Goal: Task Accomplishment & Management: Manage account settings

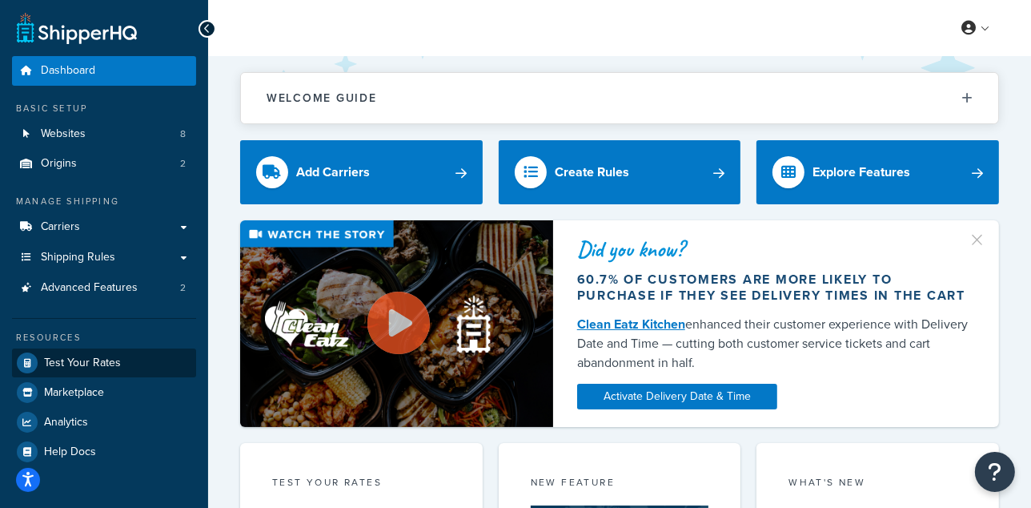
scroll to position [35, 0]
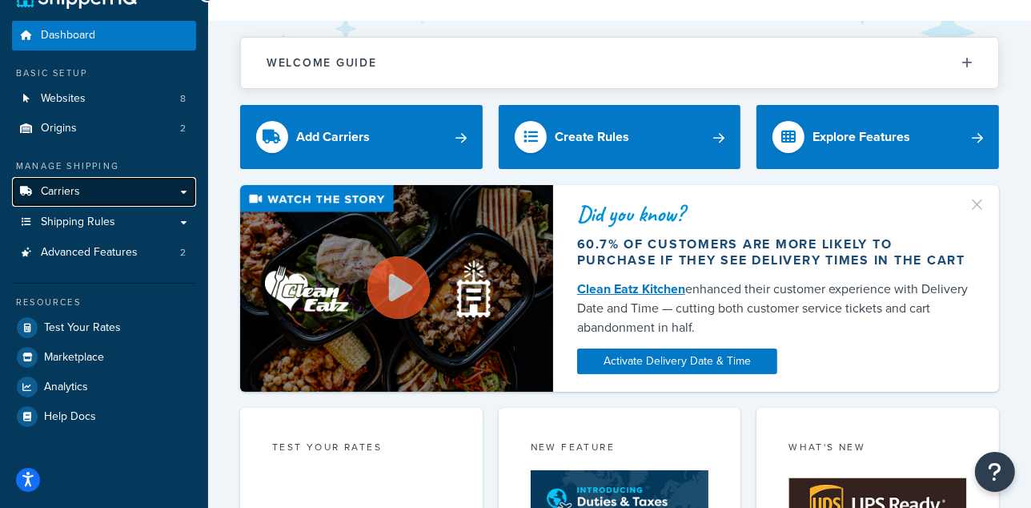
click at [118, 187] on link "Carriers" at bounding box center [104, 192] width 184 height 30
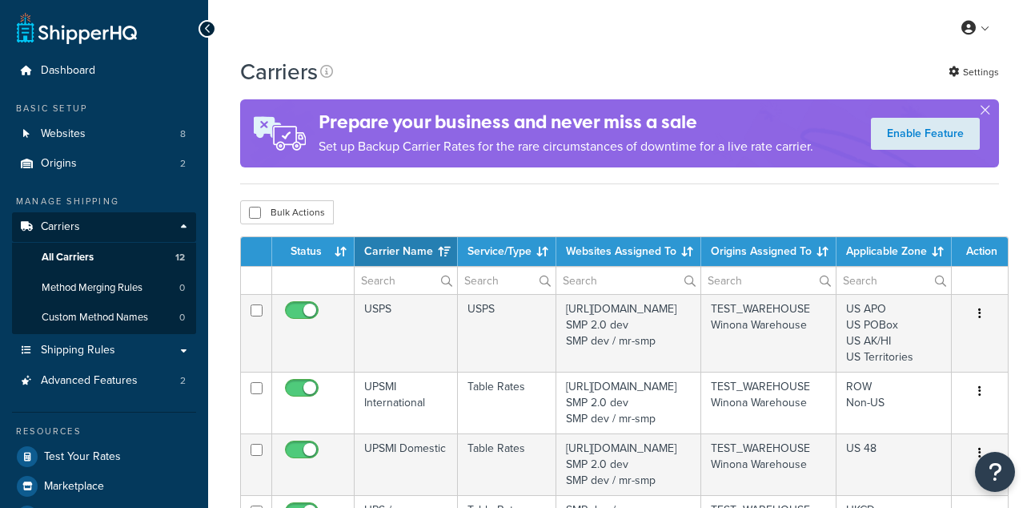
select select "15"
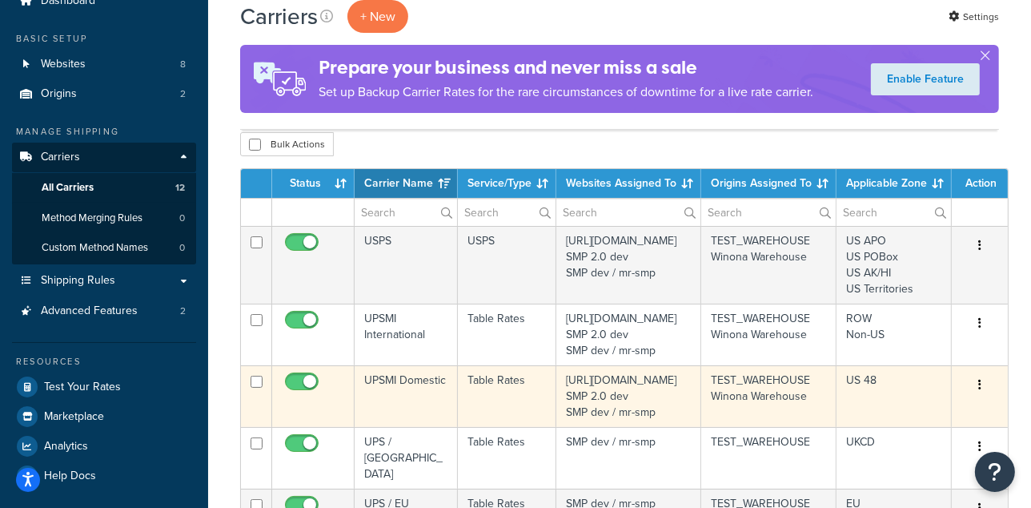
scroll to position [152, 0]
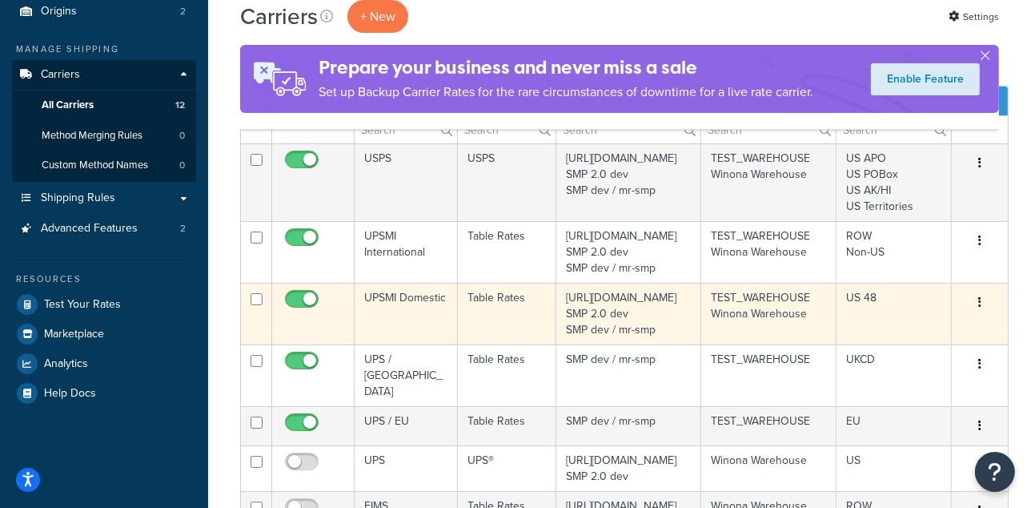
click at [760, 327] on td "TEST_WAREHOUSE [GEOGRAPHIC_DATA]" at bounding box center [768, 314] width 135 height 62
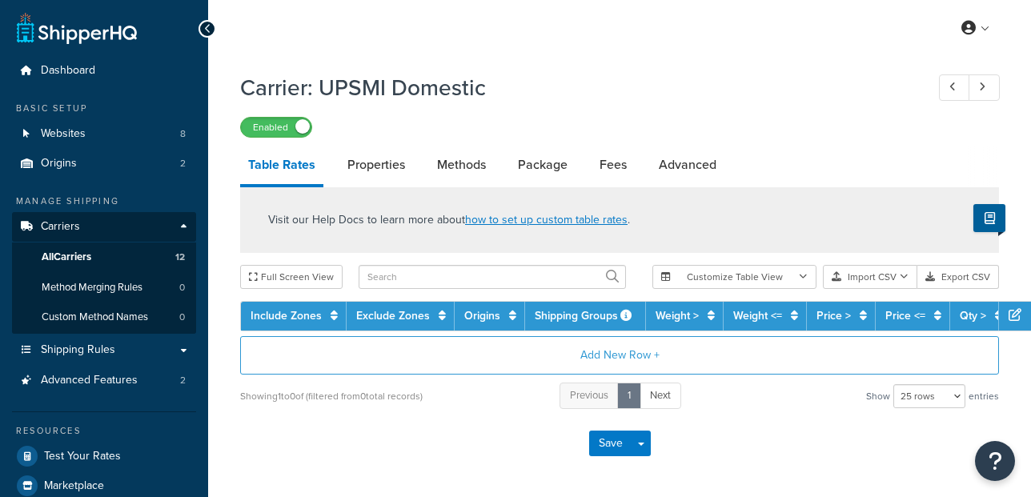
select select "25"
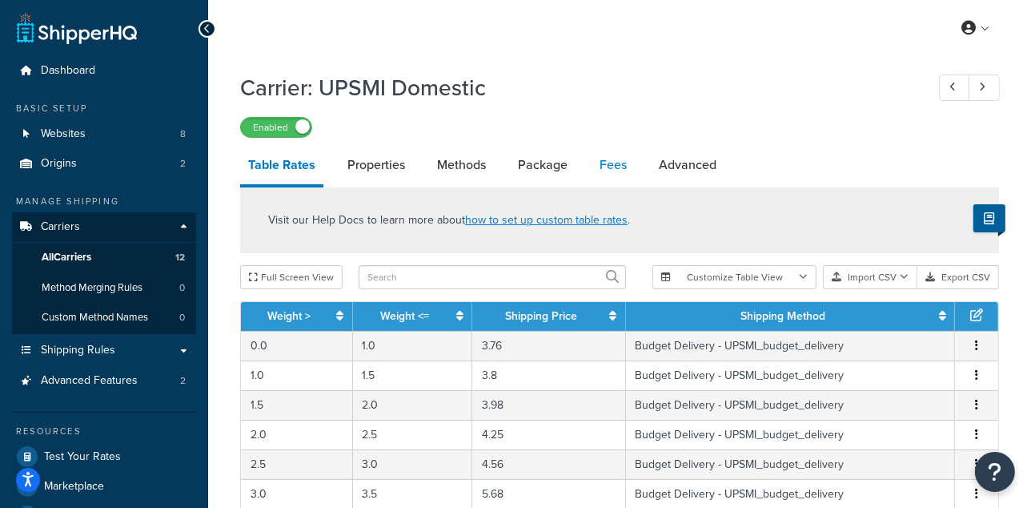
click at [612, 165] on link "Fees" at bounding box center [613, 165] width 43 height 38
select select "AFTER"
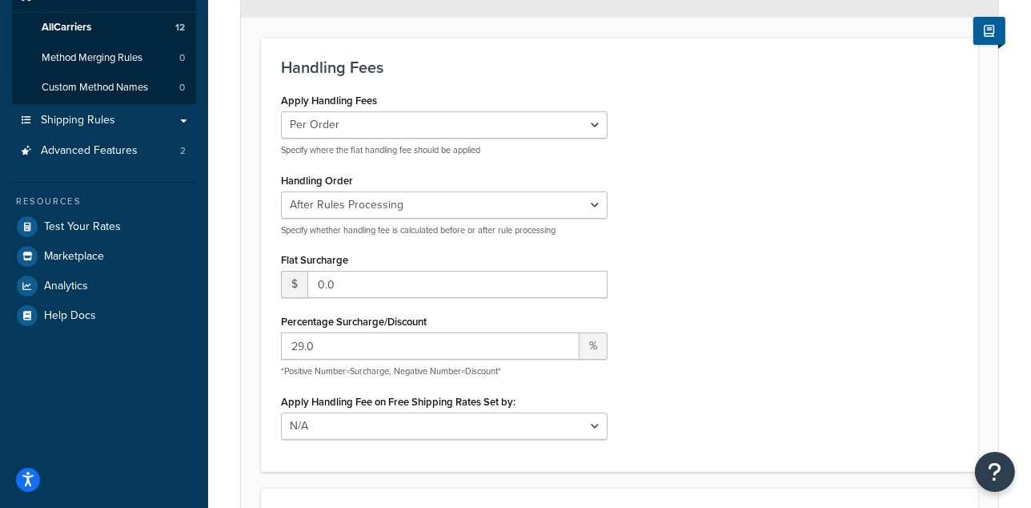
scroll to position [279, 0]
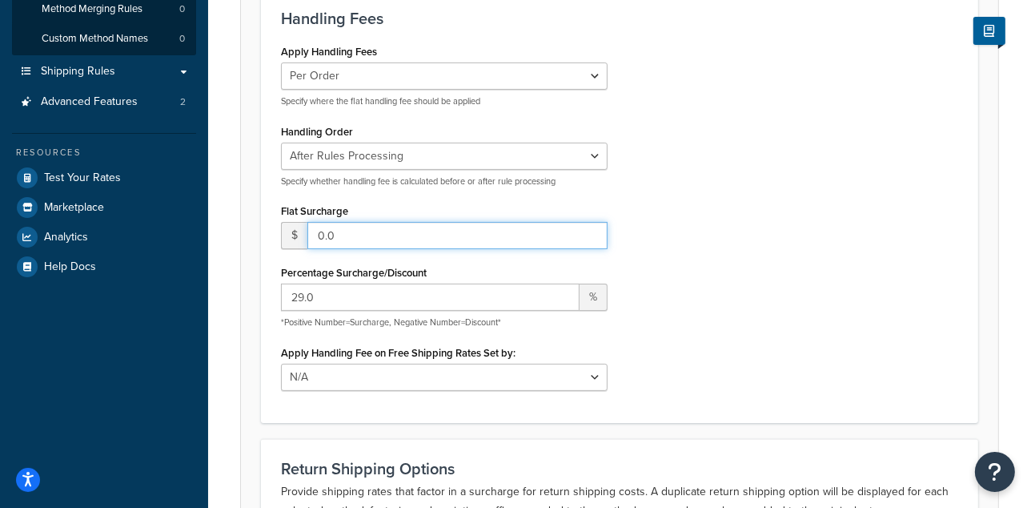
click at [385, 231] on input "0.0" at bounding box center [457, 235] width 300 height 27
type input ".30"
click at [790, 211] on div "Apply Handling Fees Per Order Per Item Per Package Specify where the flat handl…" at bounding box center [619, 221] width 701 height 362
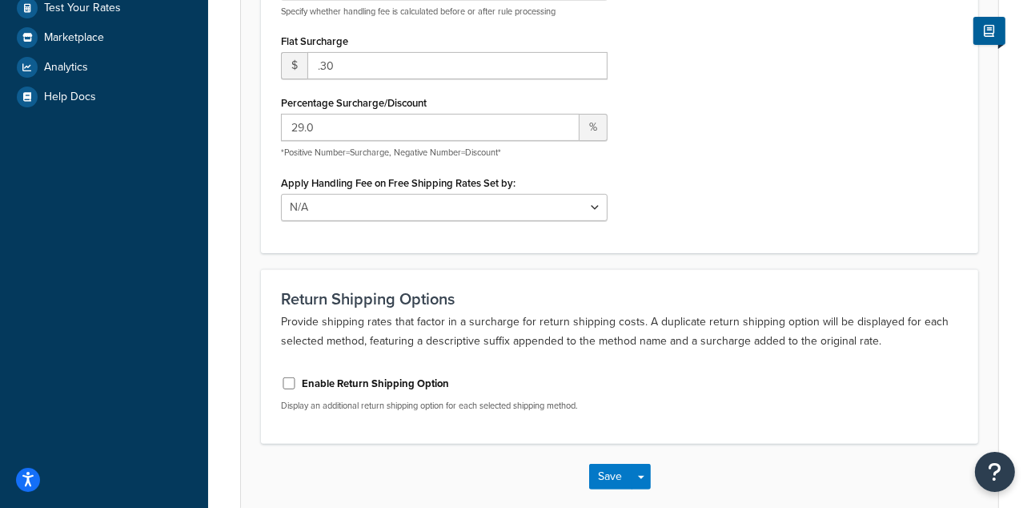
scroll to position [452, 0]
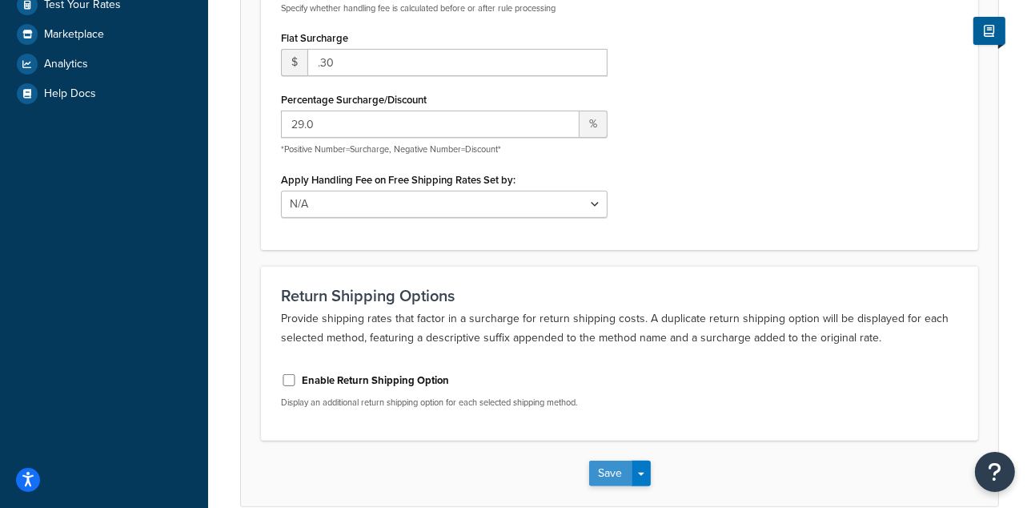
click at [617, 470] on button "Save" at bounding box center [610, 473] width 43 height 26
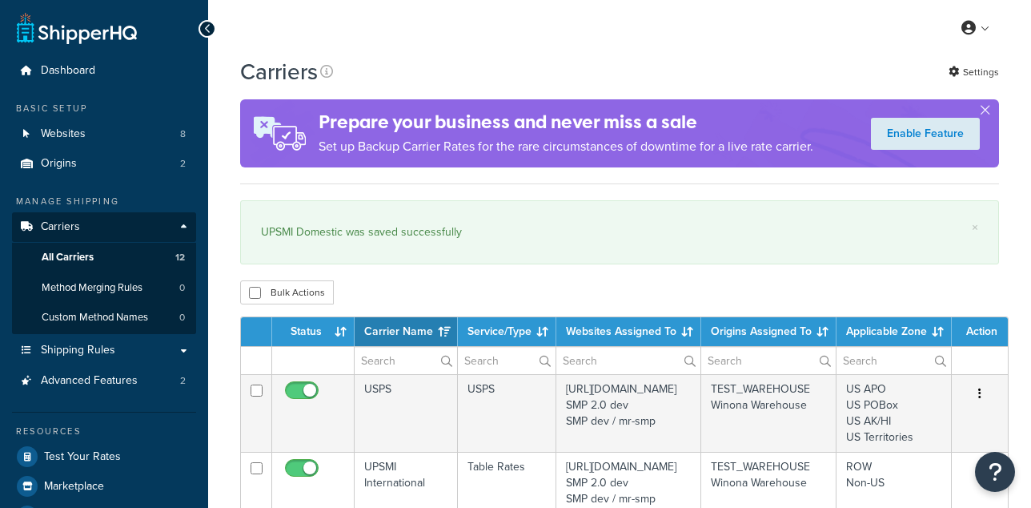
select select "15"
